Goal: Task Accomplishment & Management: Complete application form

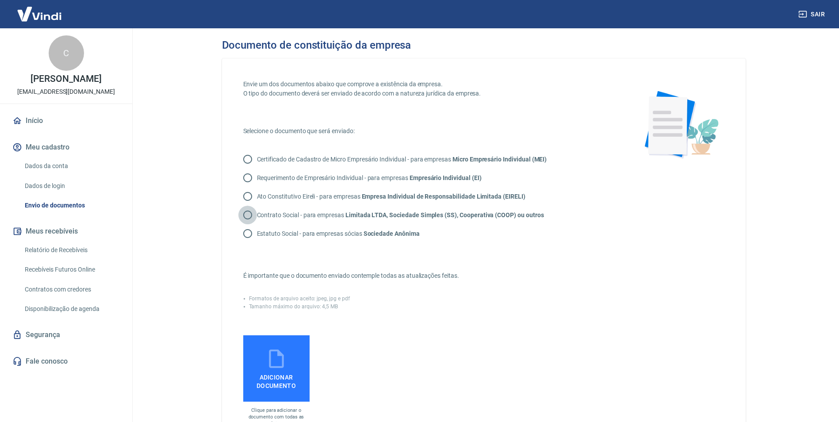
click at [248, 212] on input "Contrato Social - para empresas Limitada LTDA, Sociedade Simples (SS), Cooperat…" at bounding box center [247, 215] width 19 height 19
radio input "true"
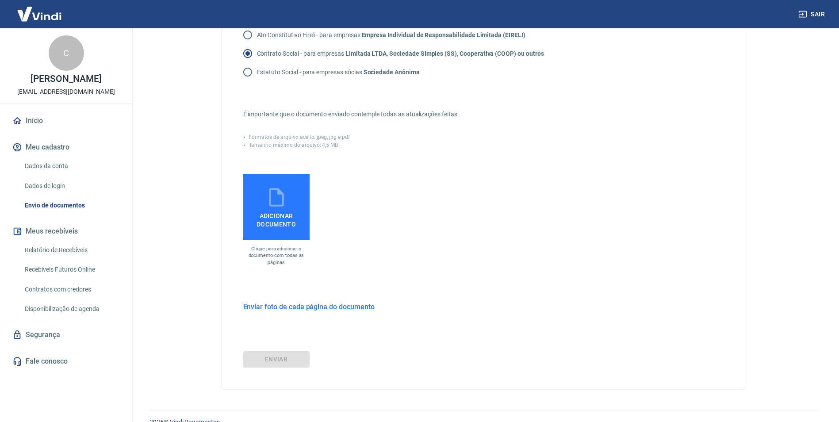
scroll to position [177, 0]
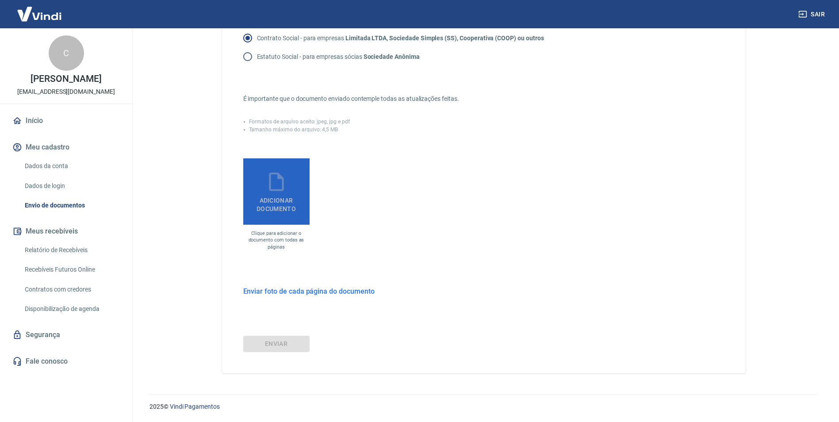
click at [290, 206] on span "Adicionar documento" at bounding box center [276, 203] width 59 height 20
click at [0, 0] on input "Adicionar documento" at bounding box center [0, 0] width 0 height 0
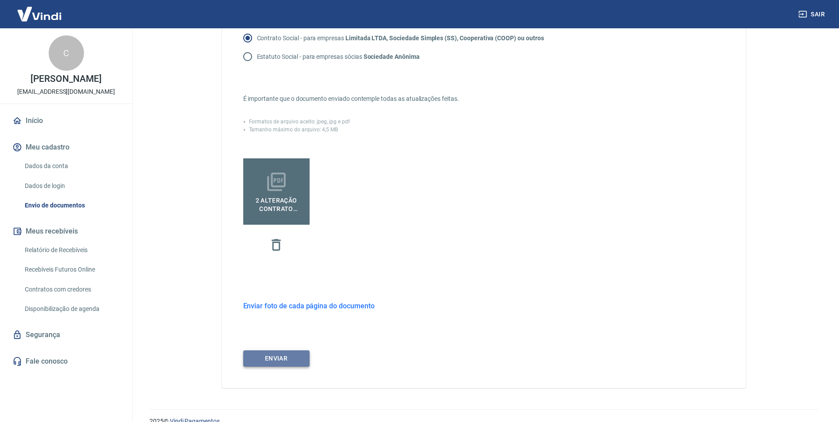
click at [293, 361] on button "ENVIAR" at bounding box center [276, 358] width 66 height 16
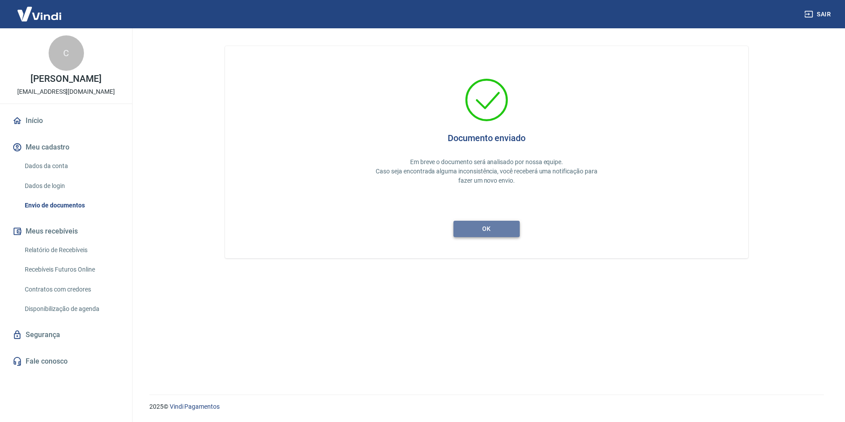
click at [509, 225] on button "ok" at bounding box center [487, 229] width 66 height 16
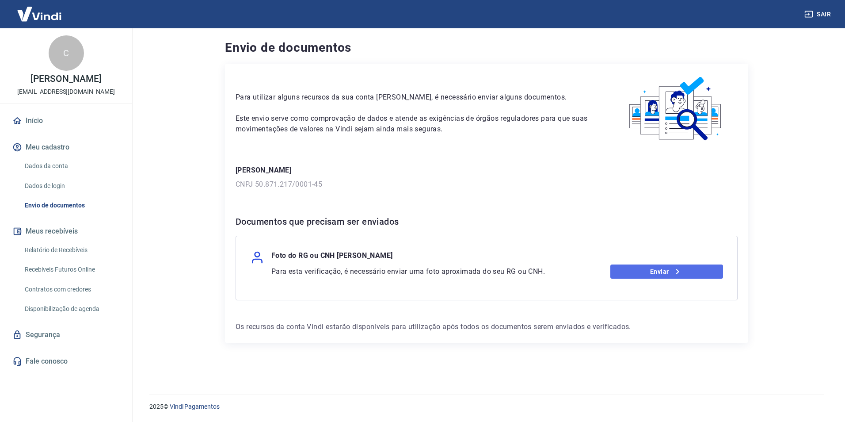
click at [684, 272] on link "Enviar" at bounding box center [666, 271] width 113 height 14
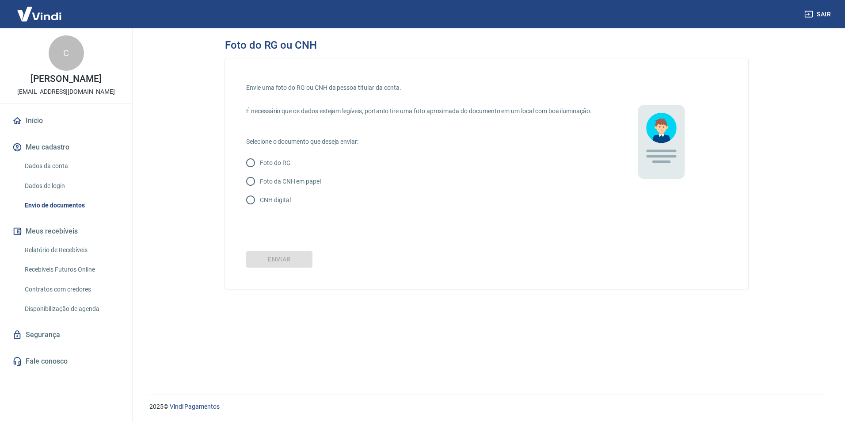
click at [250, 172] on input "Foto do RG" at bounding box center [250, 162] width 19 height 19
radio input "true"
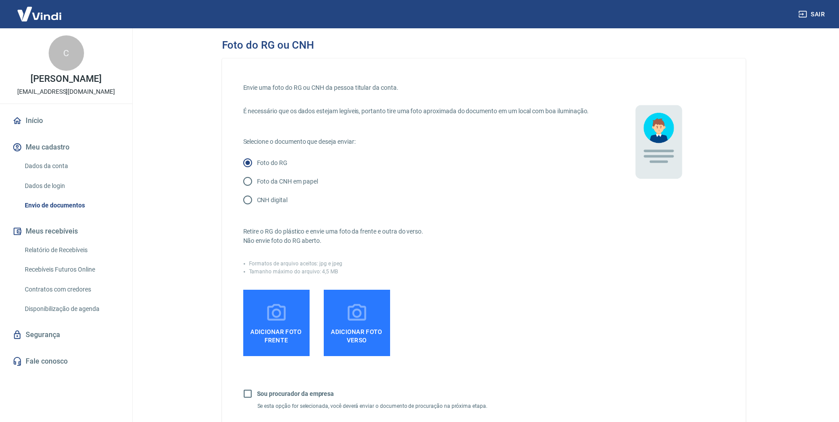
click at [279, 320] on icon at bounding box center [276, 312] width 19 height 17
click at [0, 0] on input "Adicionar foto frente" at bounding box center [0, 0] width 0 height 0
click at [282, 343] on span "Adicionar foto frente" at bounding box center [276, 334] width 59 height 20
click at [0, 0] on input "Adicionar foto frente" at bounding box center [0, 0] width 0 height 0
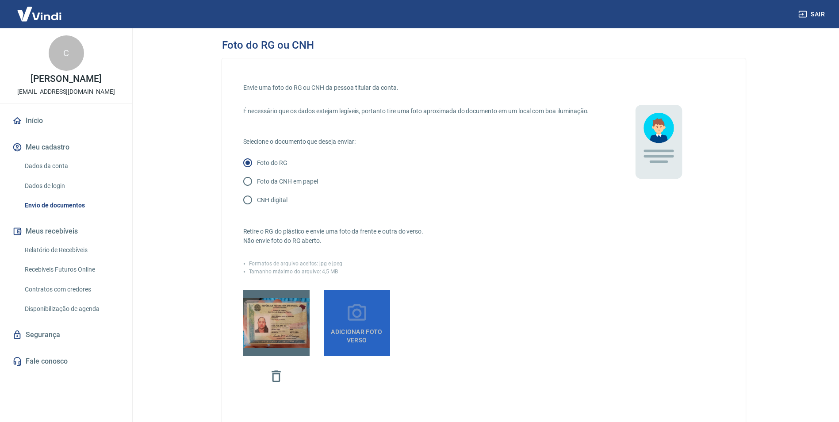
click at [355, 324] on icon at bounding box center [357, 313] width 22 height 22
click at [0, 0] on input "Adicionar foto verso" at bounding box center [0, 0] width 0 height 0
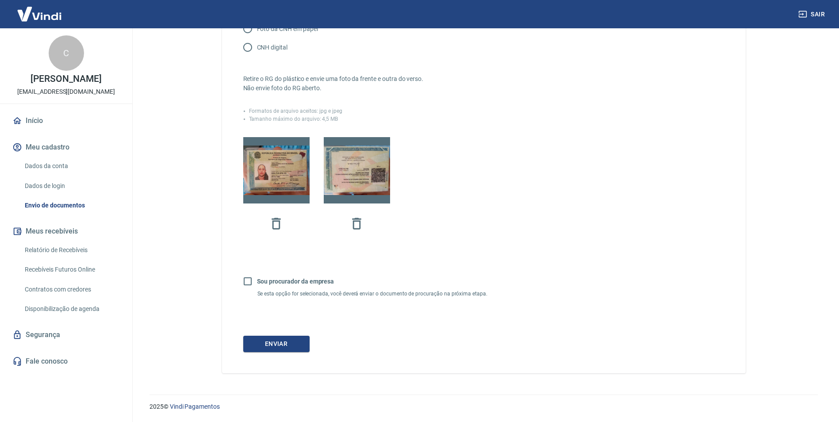
scroll to position [162, 0]
click at [301, 344] on button "Enviar" at bounding box center [276, 344] width 66 height 16
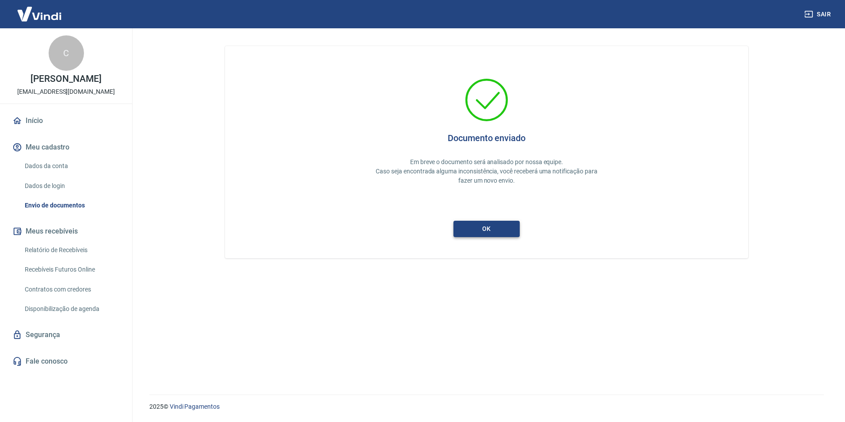
click at [494, 225] on button "ok" at bounding box center [487, 229] width 66 height 16
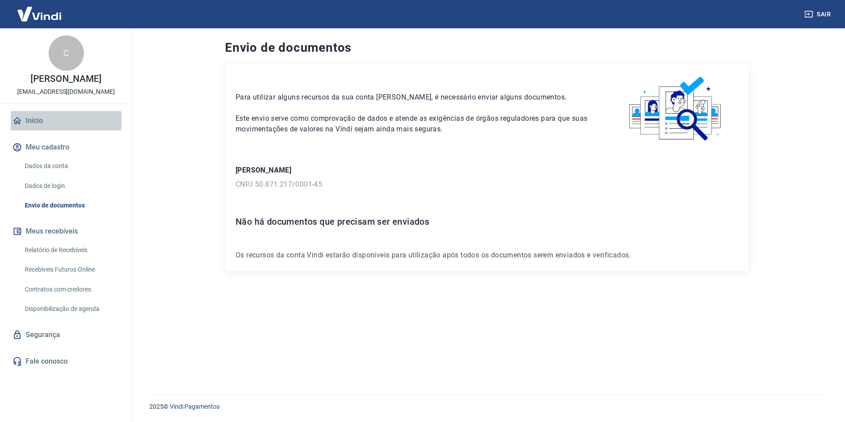
click at [32, 130] on link "Início" at bounding box center [66, 120] width 111 height 19
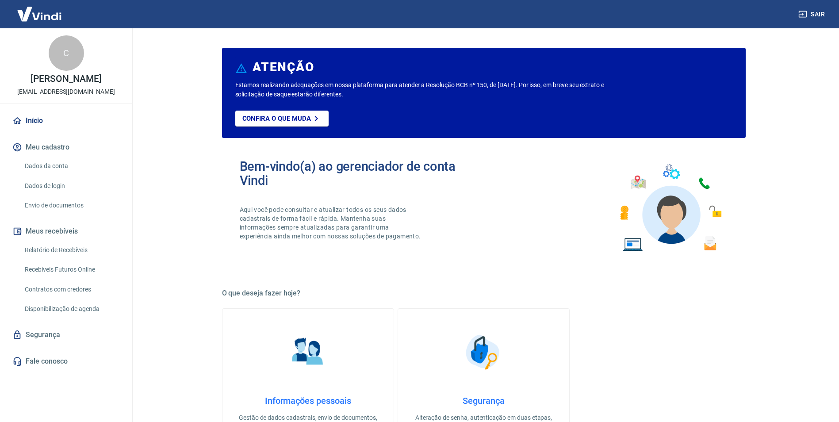
click at [60, 172] on link "Dados da conta" at bounding box center [71, 166] width 100 height 18
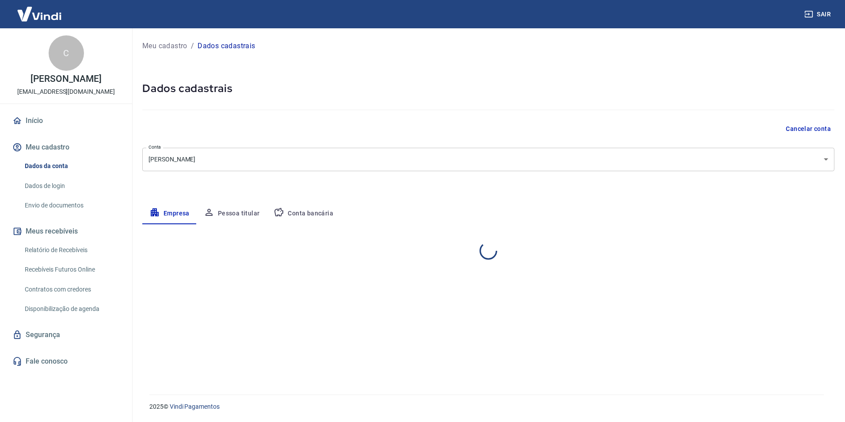
select select "AL"
select select "business"
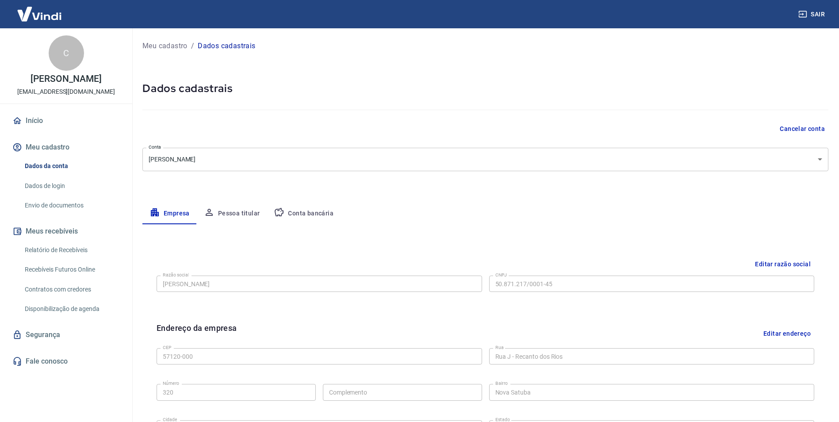
click at [303, 216] on button "Conta bancária" at bounding box center [304, 213] width 74 height 21
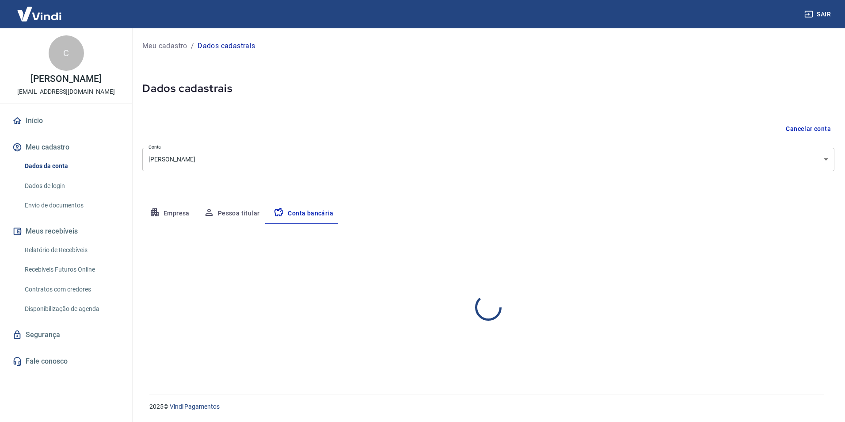
select select "1"
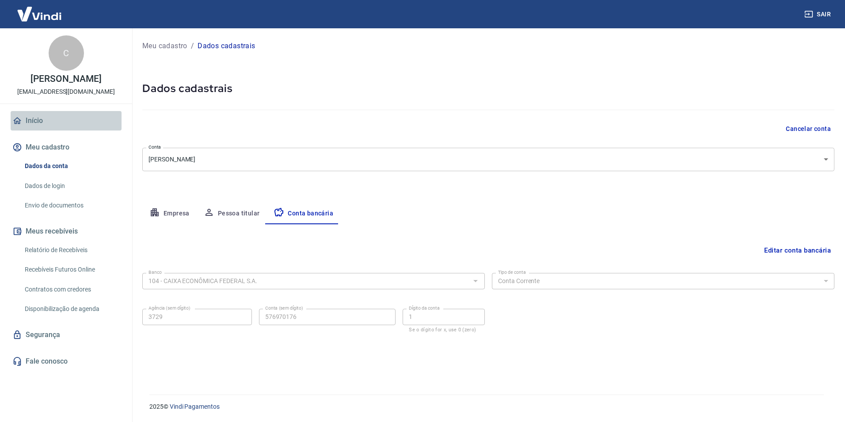
click at [29, 126] on link "Início" at bounding box center [66, 120] width 111 height 19
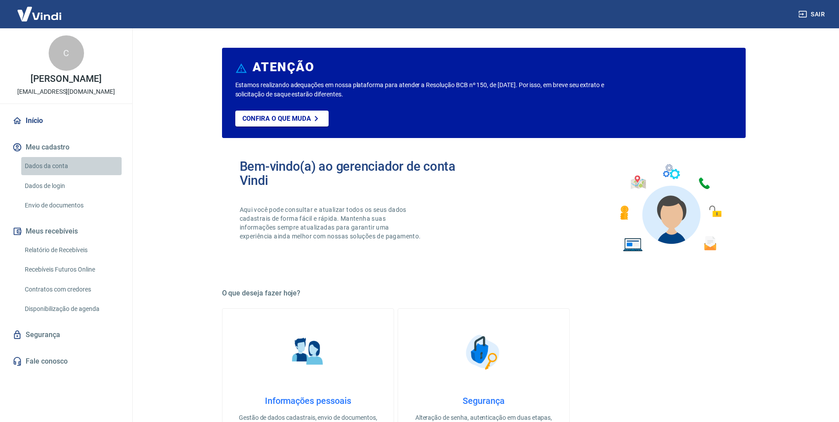
click at [56, 174] on link "Dados da conta" at bounding box center [71, 166] width 100 height 18
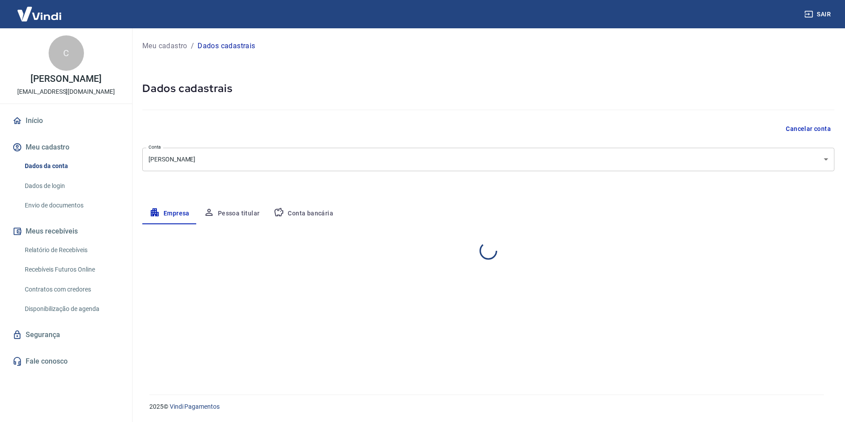
select select "AL"
select select "business"
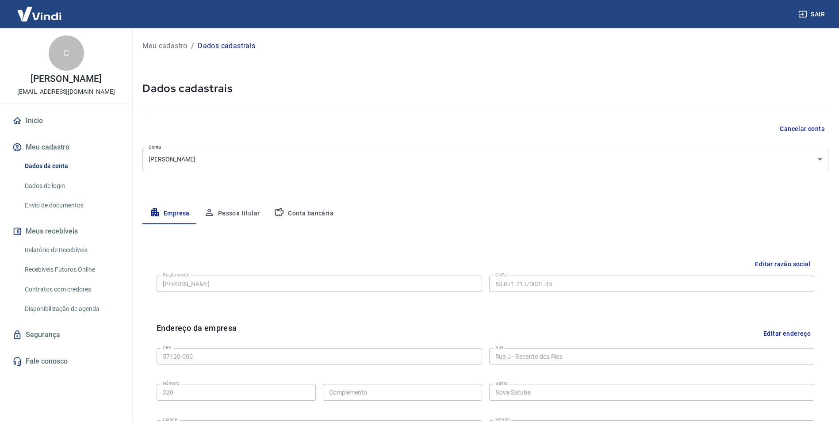
click at [290, 212] on button "Conta bancária" at bounding box center [304, 213] width 74 height 21
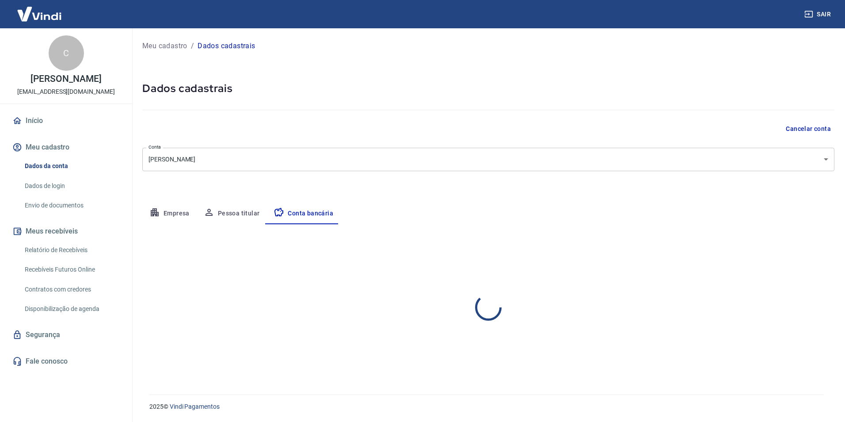
select select "1"
